Goal: Register for event/course

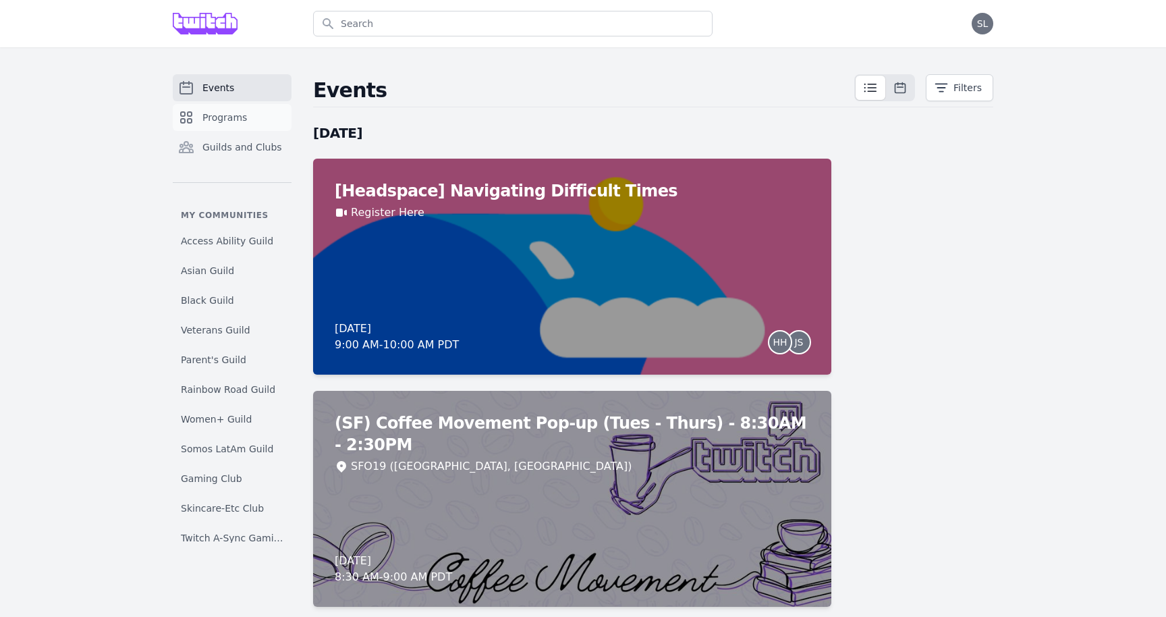
click at [226, 111] on span "Programs" at bounding box center [224, 117] width 45 height 13
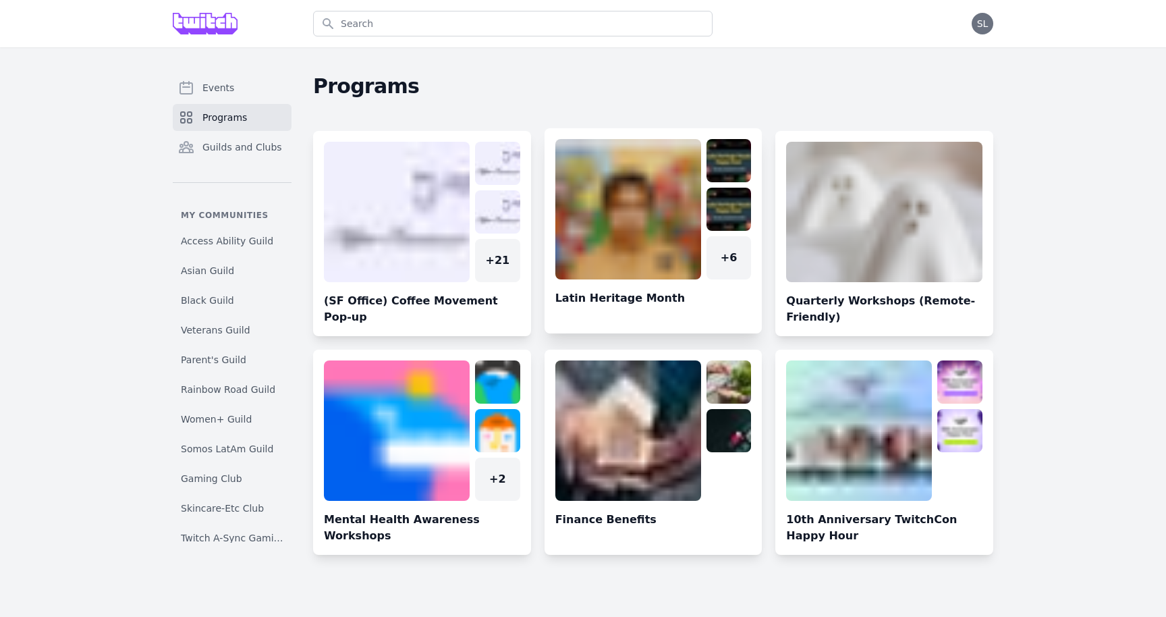
click at [665, 261] on link at bounding box center [654, 236] width 218 height 194
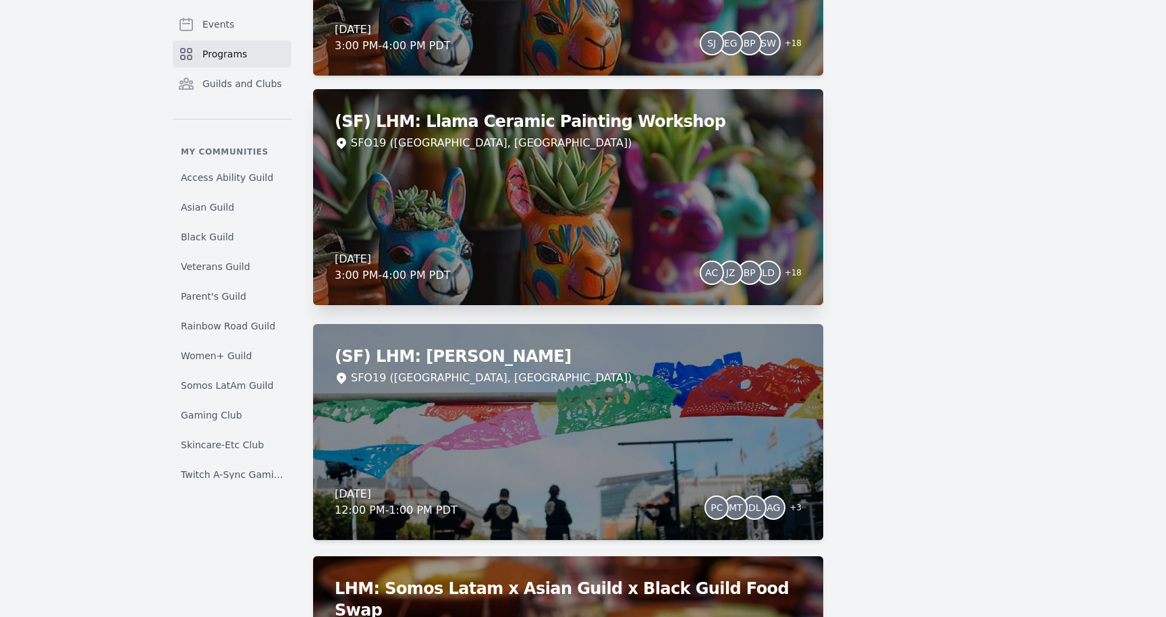
scroll to position [1564, 0]
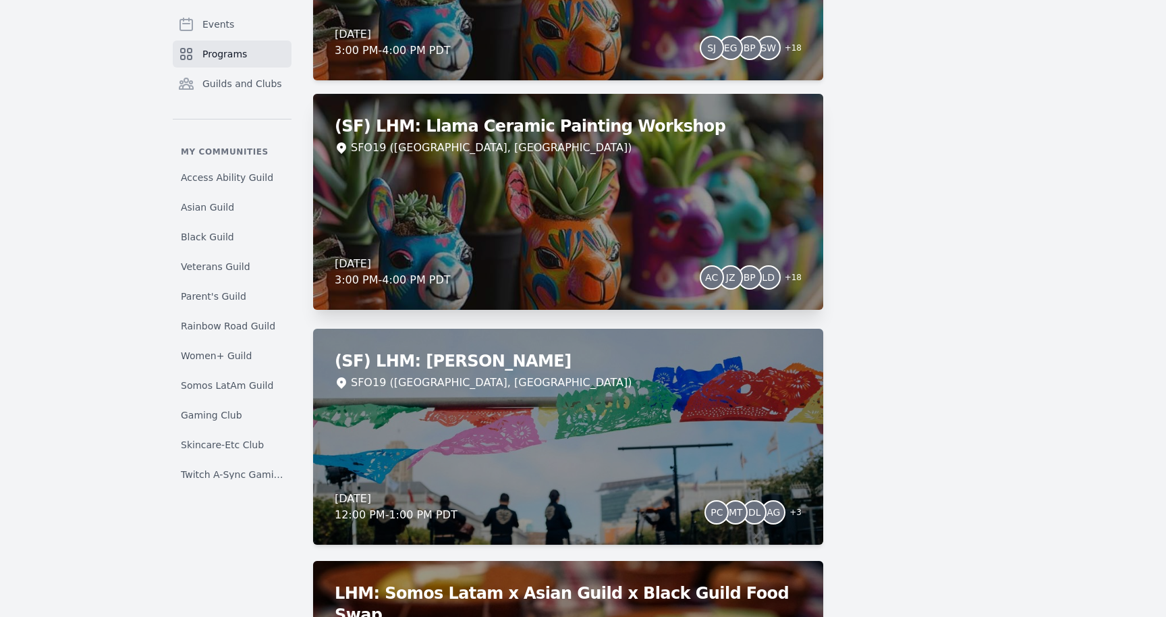
click at [607, 192] on div "(SF) LHM: Llama Ceramic Painting Workshop SFO19 ([GEOGRAPHIC_DATA], [GEOGRAPHIC…" at bounding box center [568, 202] width 510 height 216
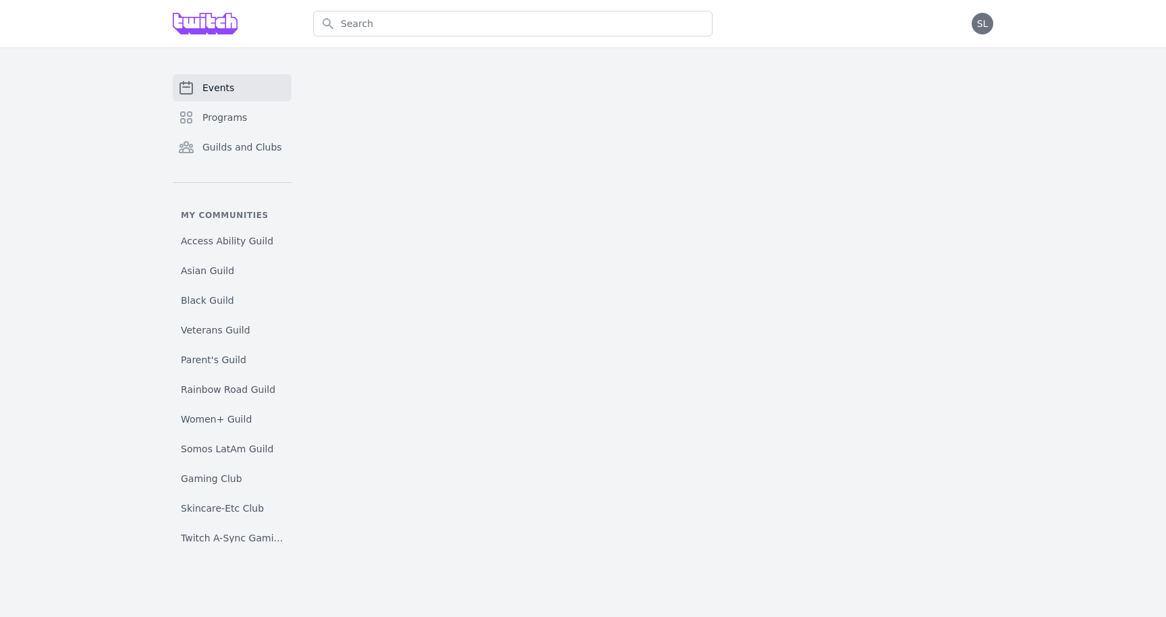
click at [607, 192] on main at bounding box center [653, 308] width 680 height 468
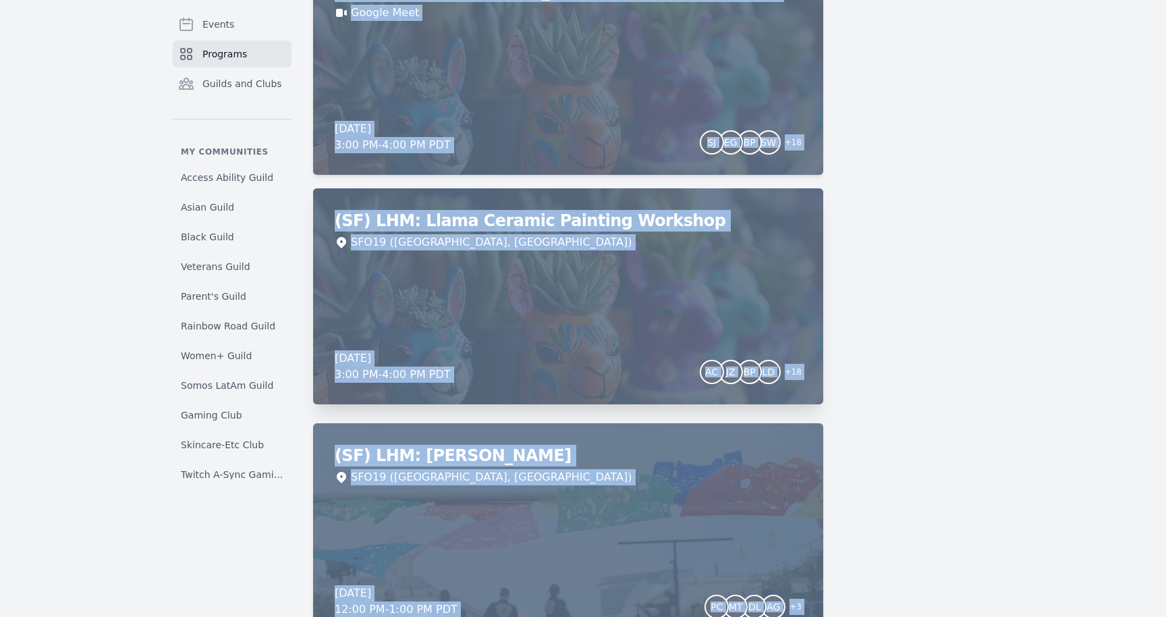
scroll to position [1455, 0]
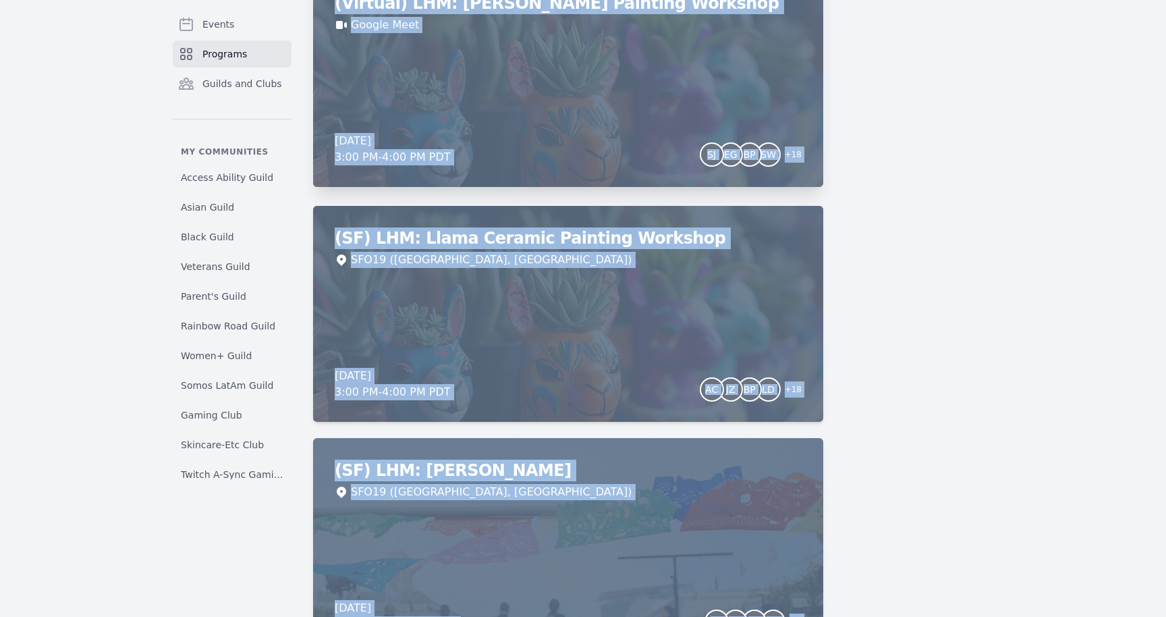
click at [513, 101] on div "(Virtual) LHM: Llama Ceramic Painting Workshop Google Meet [DATE] 3:00 PM - 4:0…" at bounding box center [568, 79] width 510 height 216
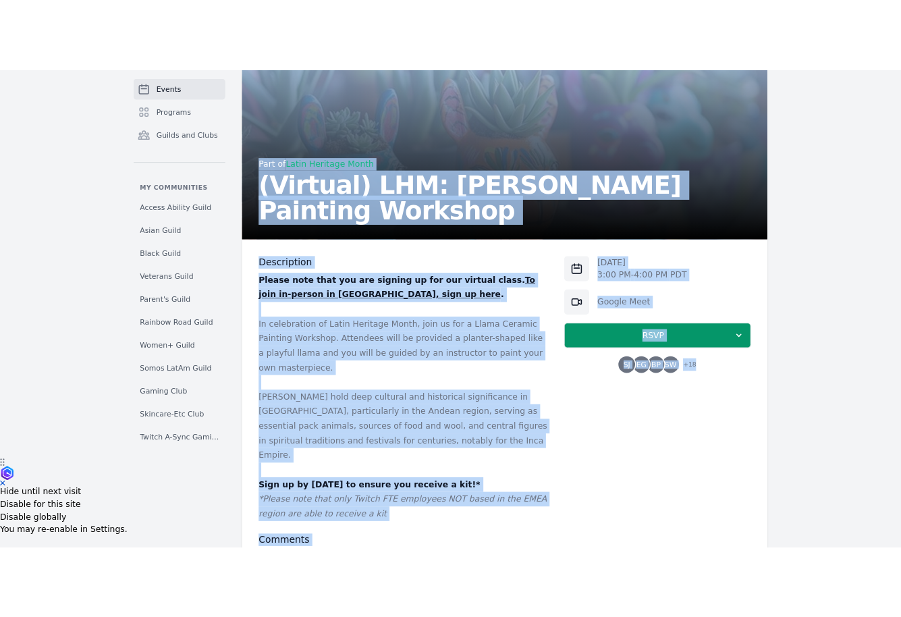
scroll to position [144, 0]
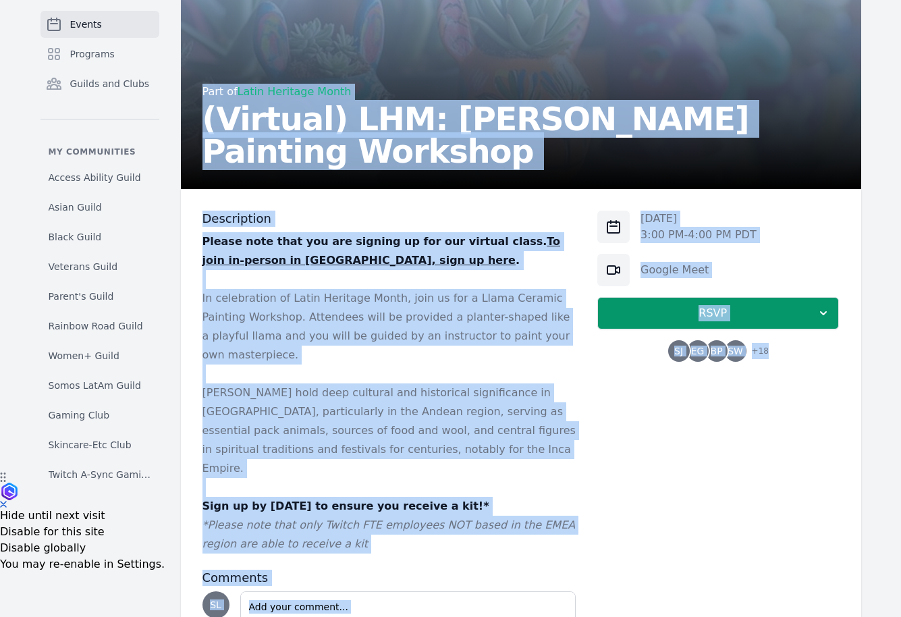
click at [462, 364] on p at bounding box center [389, 373] width 374 height 19
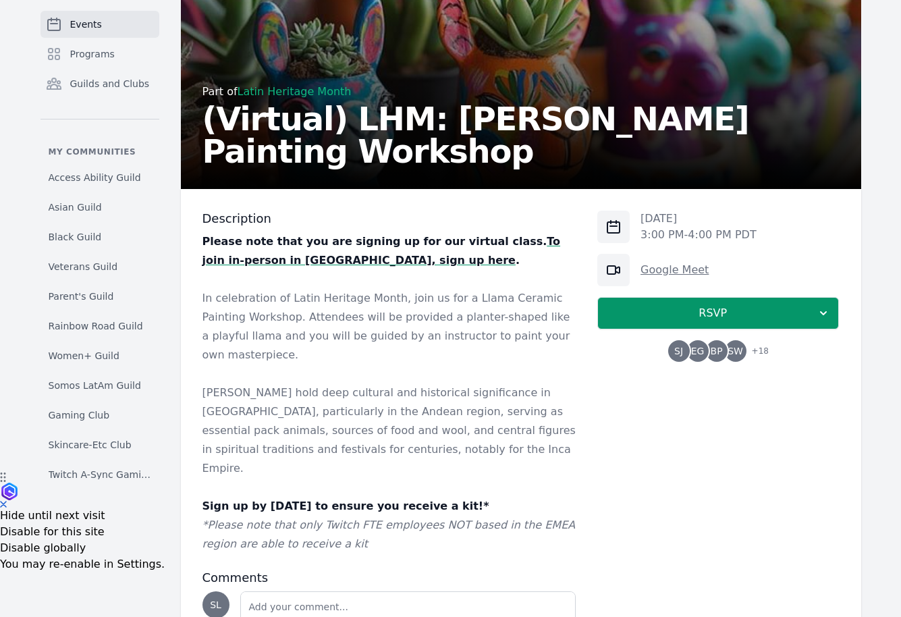
click at [675, 271] on link "Google Meet" at bounding box center [674, 269] width 68 height 13
click at [113, 50] on link "Programs" at bounding box center [99, 53] width 119 height 27
